Goal: Navigation & Orientation: Find specific page/section

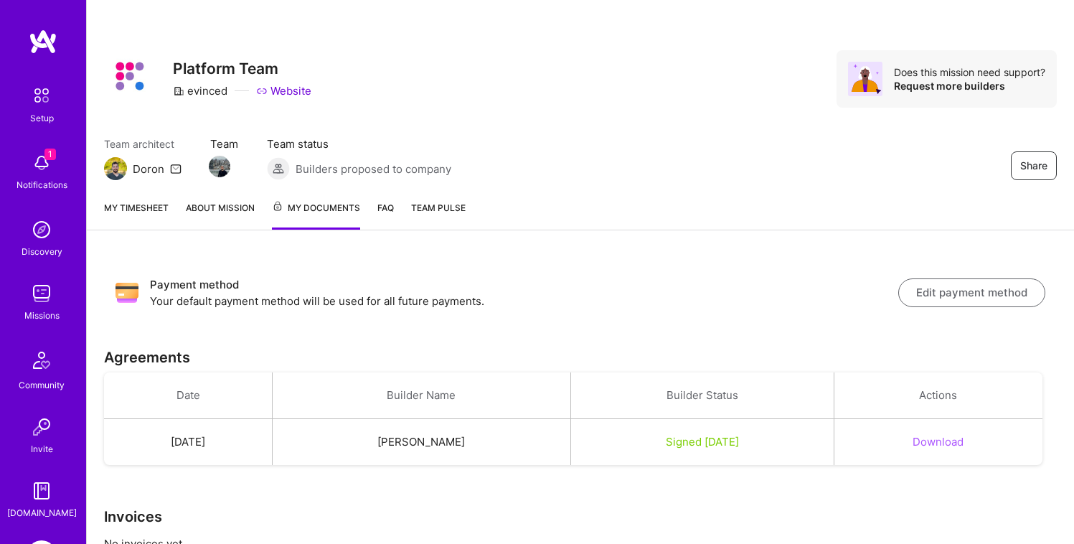
scroll to position [52, 0]
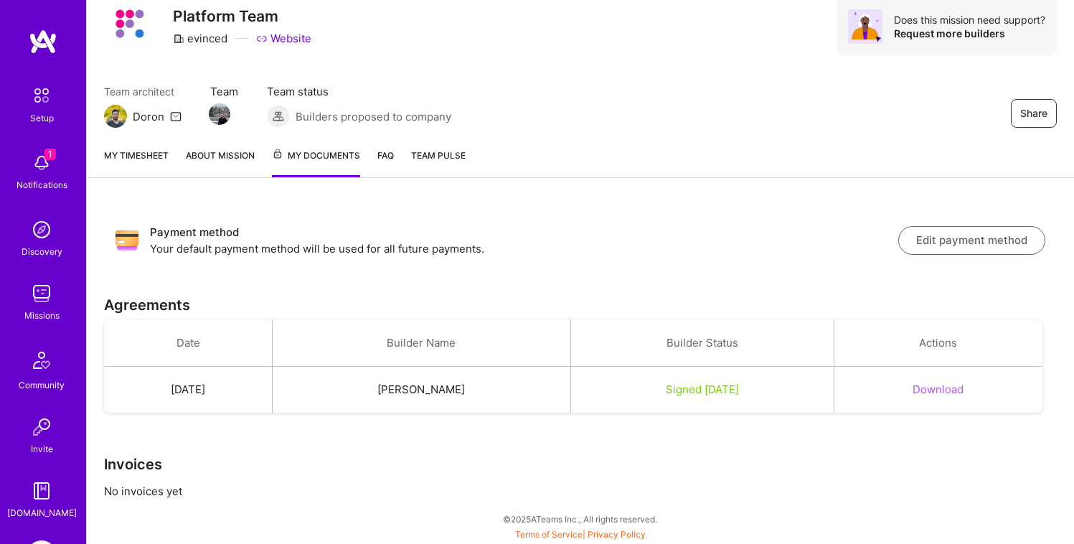
click at [458, 156] on span "Team Pulse" at bounding box center [438, 155] width 55 height 11
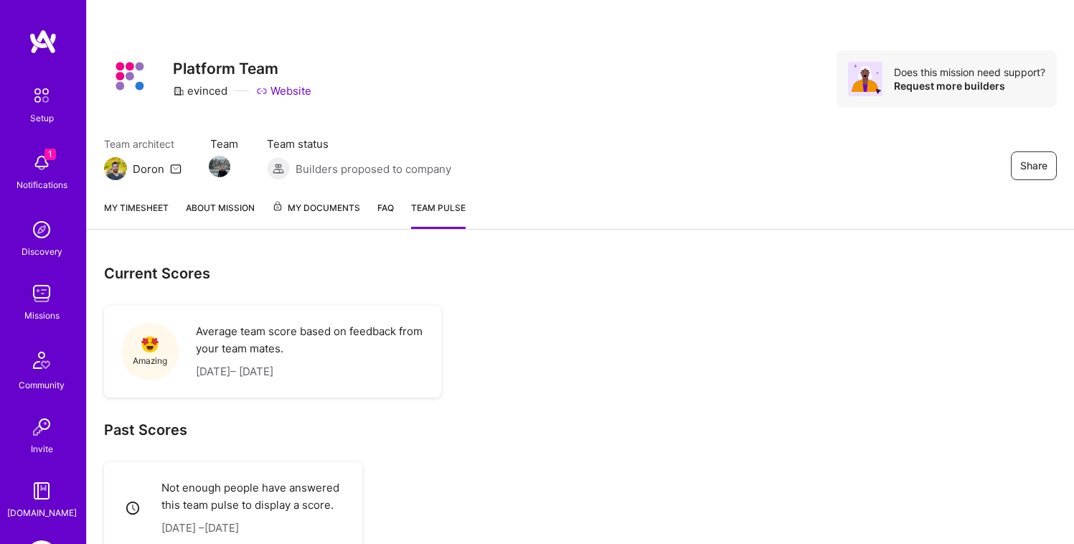
scroll to position [44, 0]
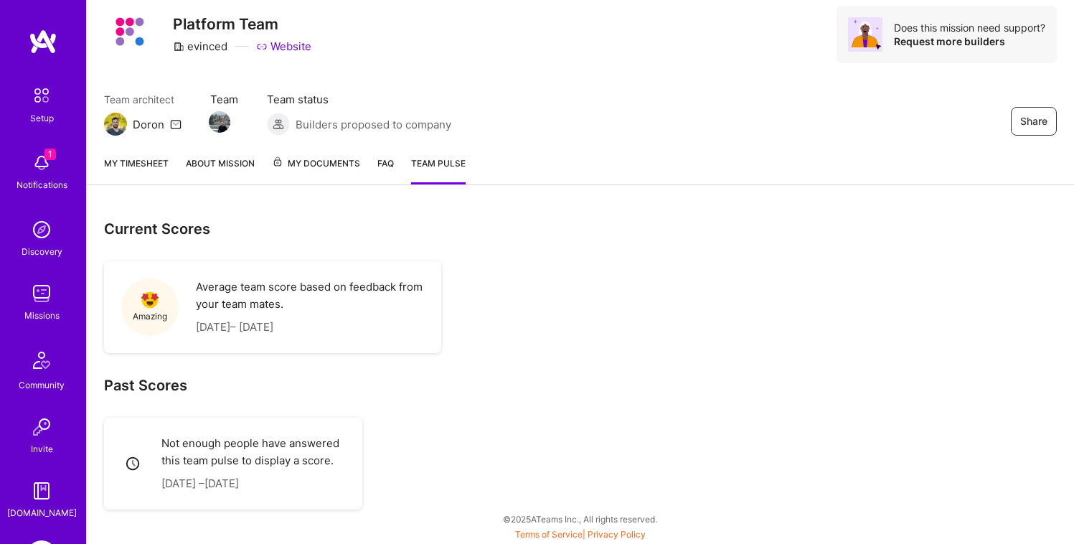
click at [291, 154] on div "My timesheet About Mission My Documents FAQ Team Pulse" at bounding box center [581, 164] width 988 height 41
click at [286, 166] on span "My Documents" at bounding box center [316, 164] width 88 height 16
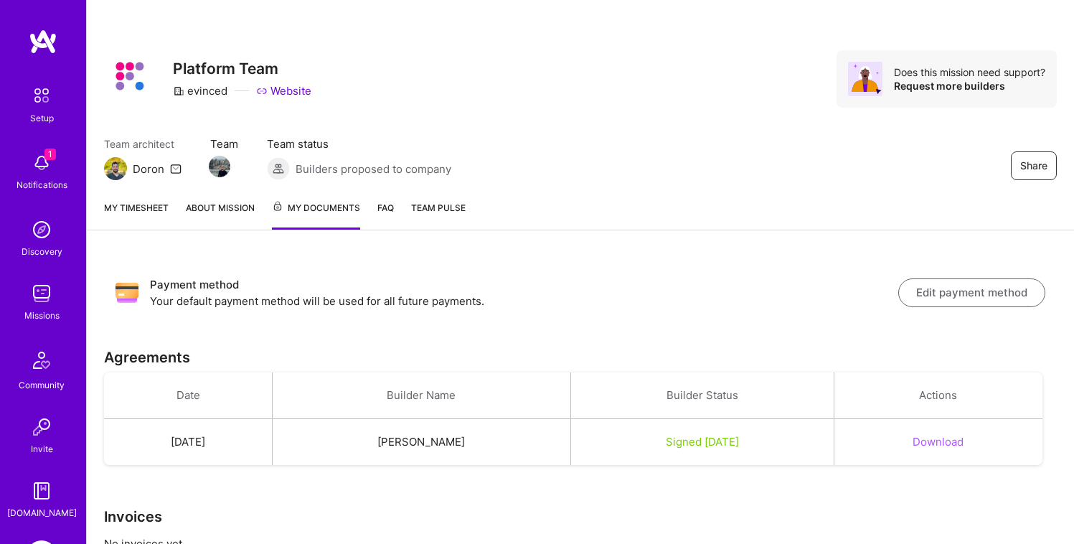
click at [232, 205] on link "About Mission" at bounding box center [220, 214] width 69 height 29
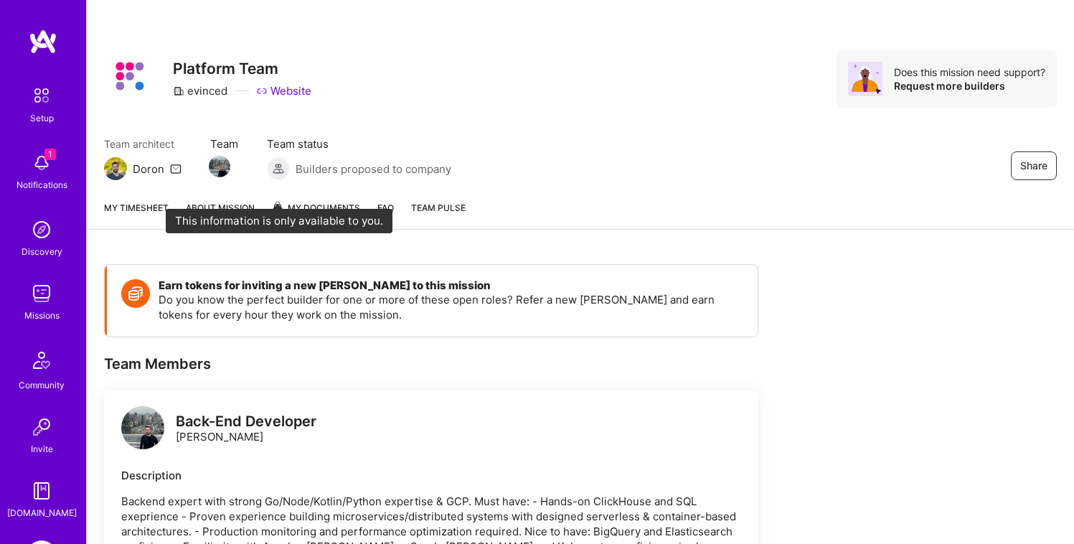
click at [276, 213] on span at bounding box center [277, 208] width 11 height 11
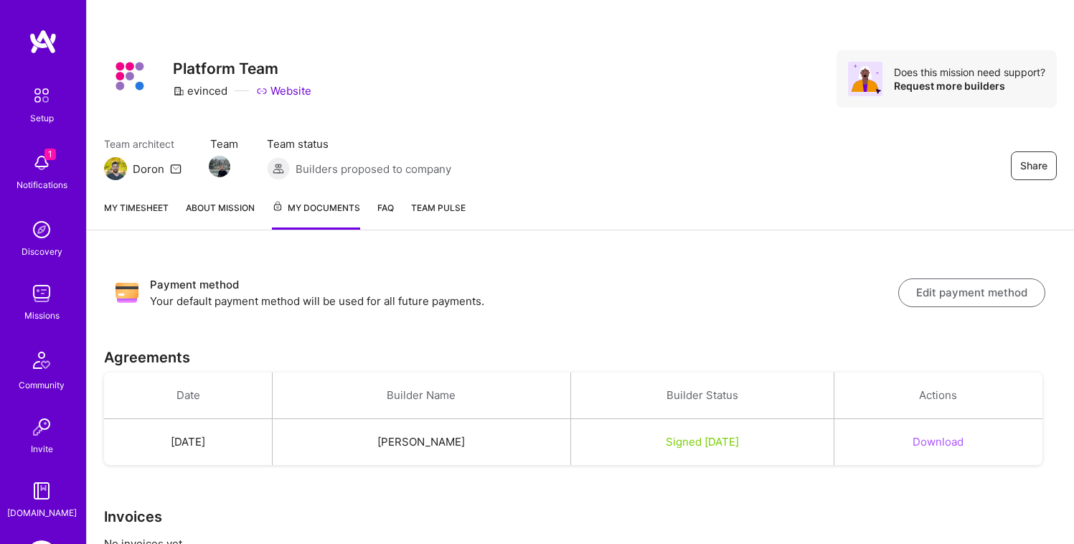
click at [230, 211] on link "About Mission" at bounding box center [220, 214] width 69 height 29
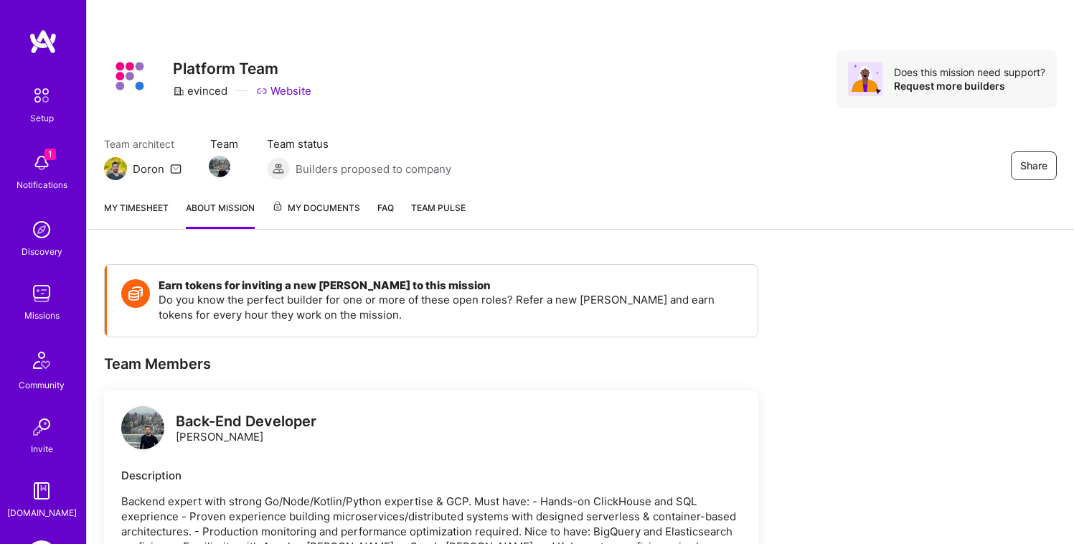
click at [302, 212] on span "My Documents" at bounding box center [316, 208] width 88 height 16
